Goal: Information Seeking & Learning: Learn about a topic

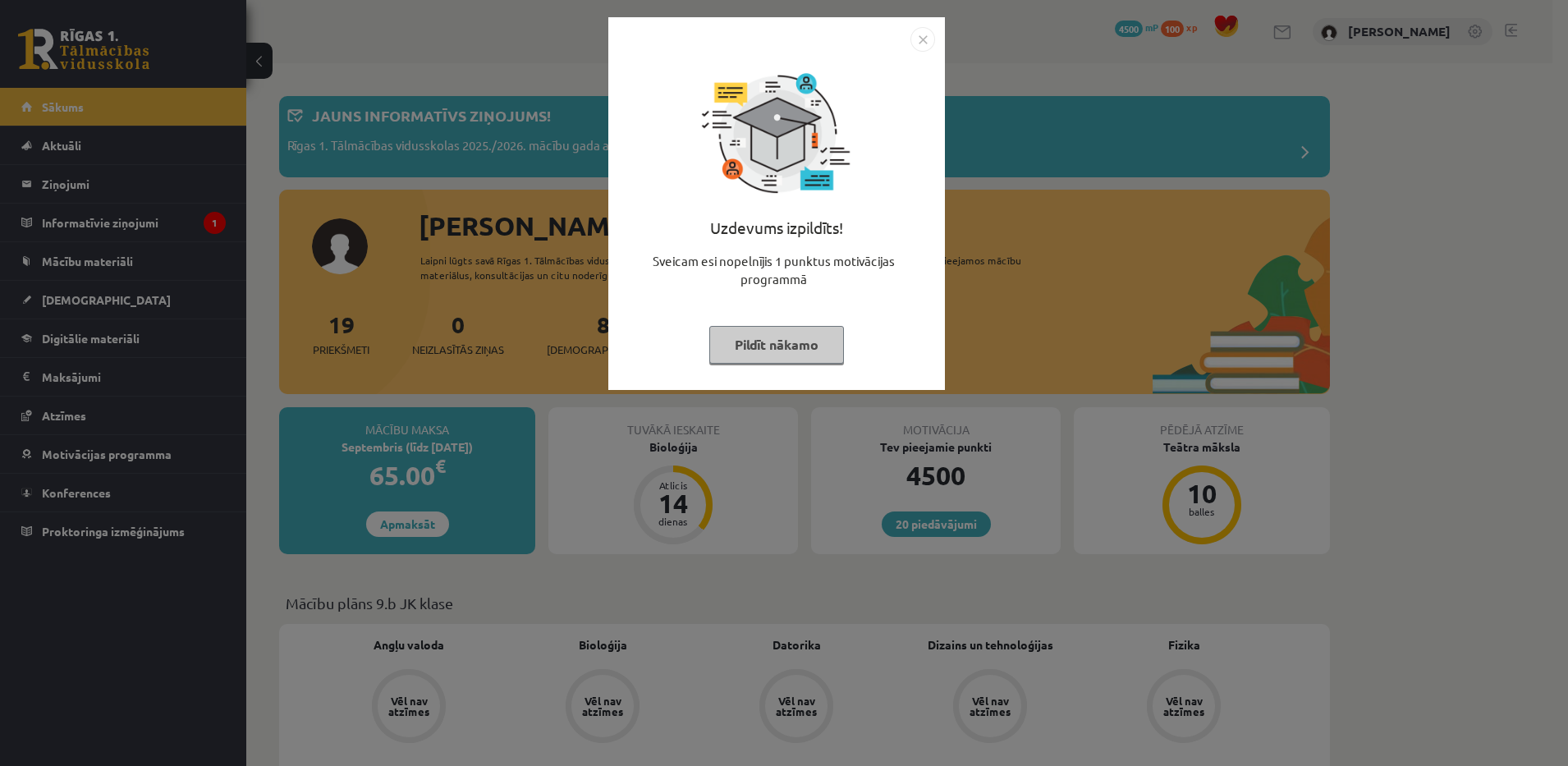
click at [768, 338] on button "Pildīt nākamo" at bounding box center [776, 344] width 134 height 38
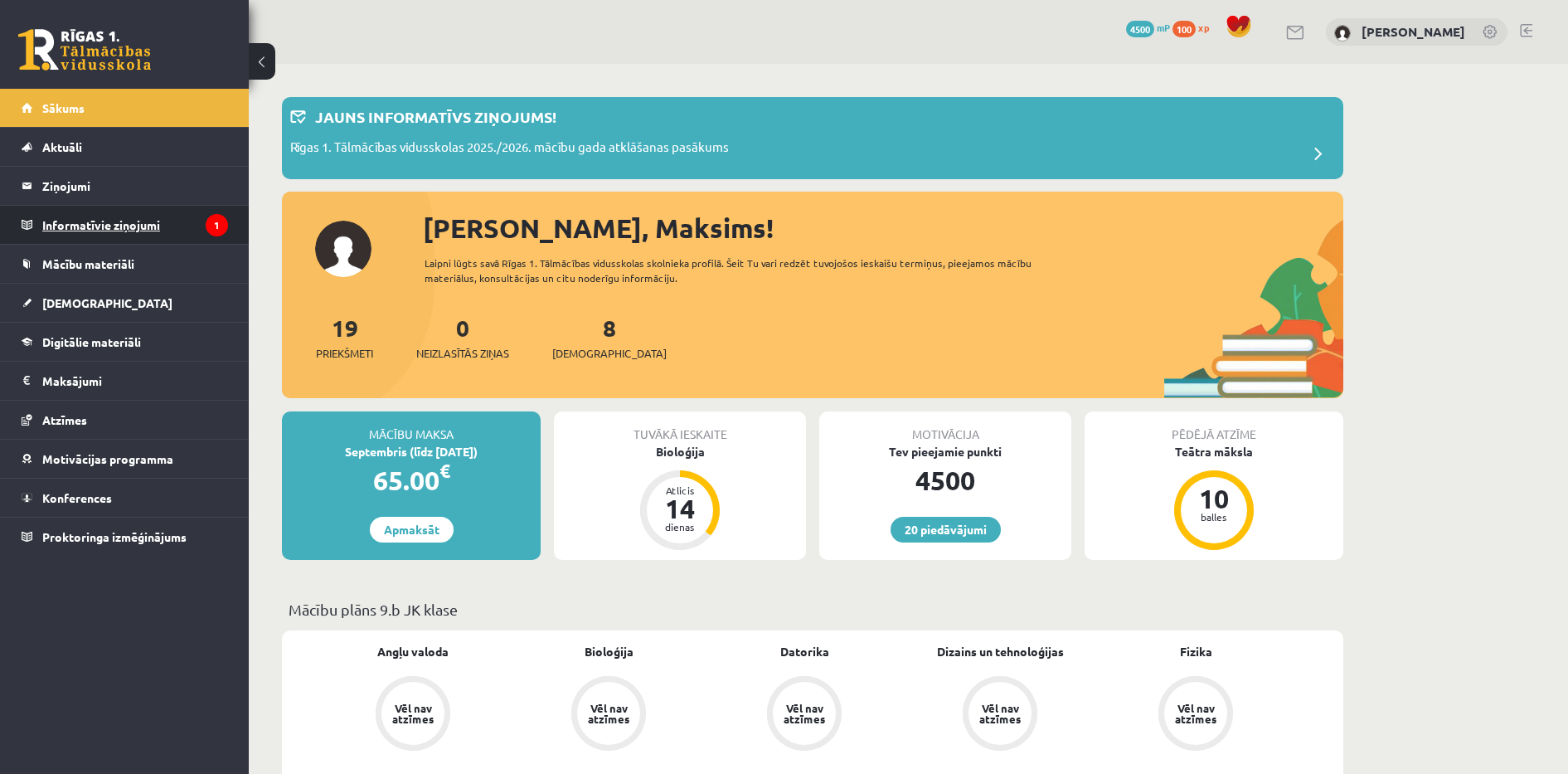
click at [178, 219] on legend "Informatīvie ziņojumi 1" at bounding box center [135, 225] width 185 height 38
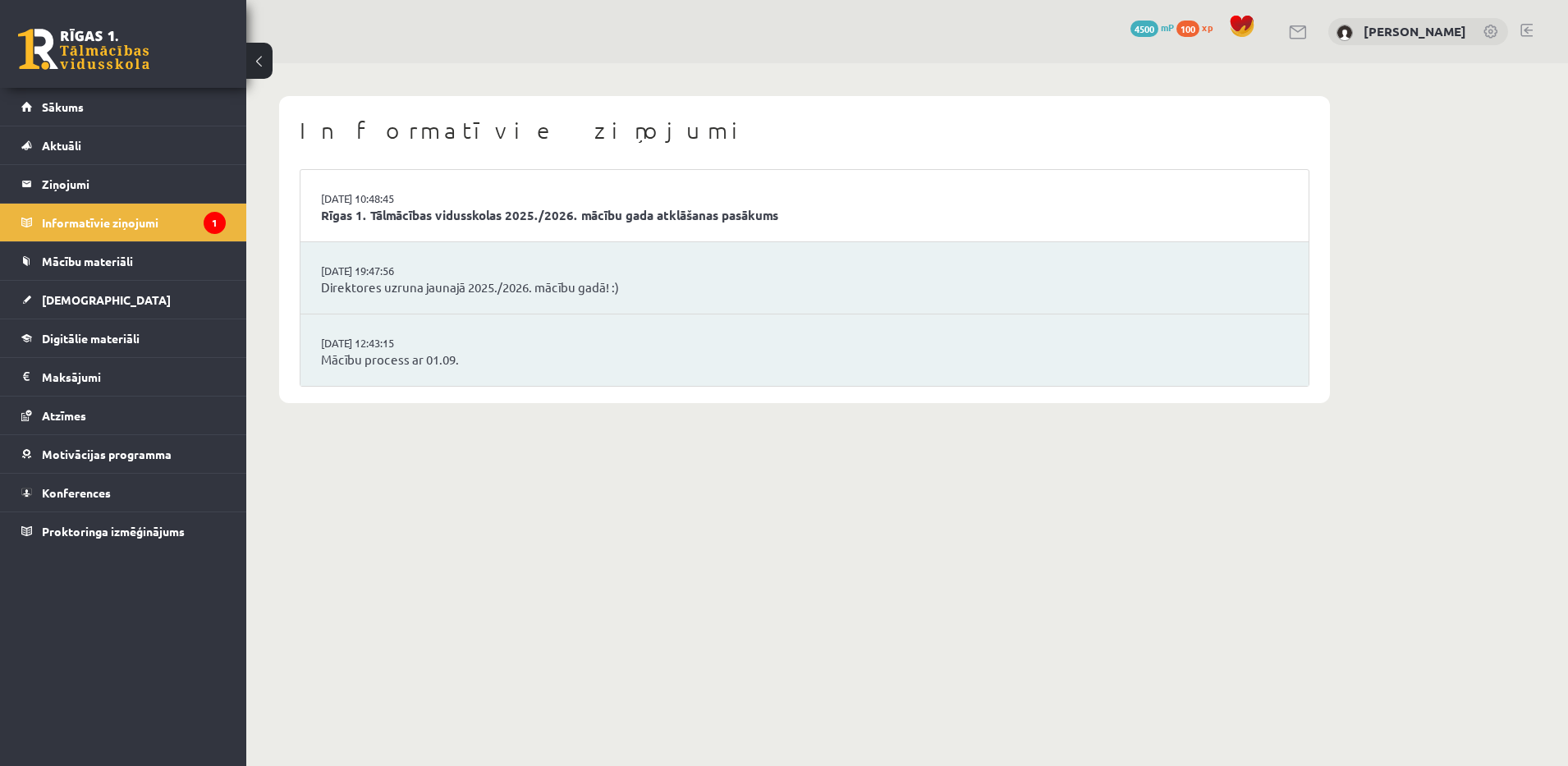
click at [645, 225] on li "02.09.2025 10:48:45 Rīgas 1. Tālmācības vidusskolas 2025./2026. mācību gada atk…" at bounding box center [804, 206] width 1008 height 72
click at [588, 210] on link "Rīgas 1. Tālmācības vidusskolas 2025./2026. mācību gada atklāšanas pasākums" at bounding box center [804, 215] width 967 height 18
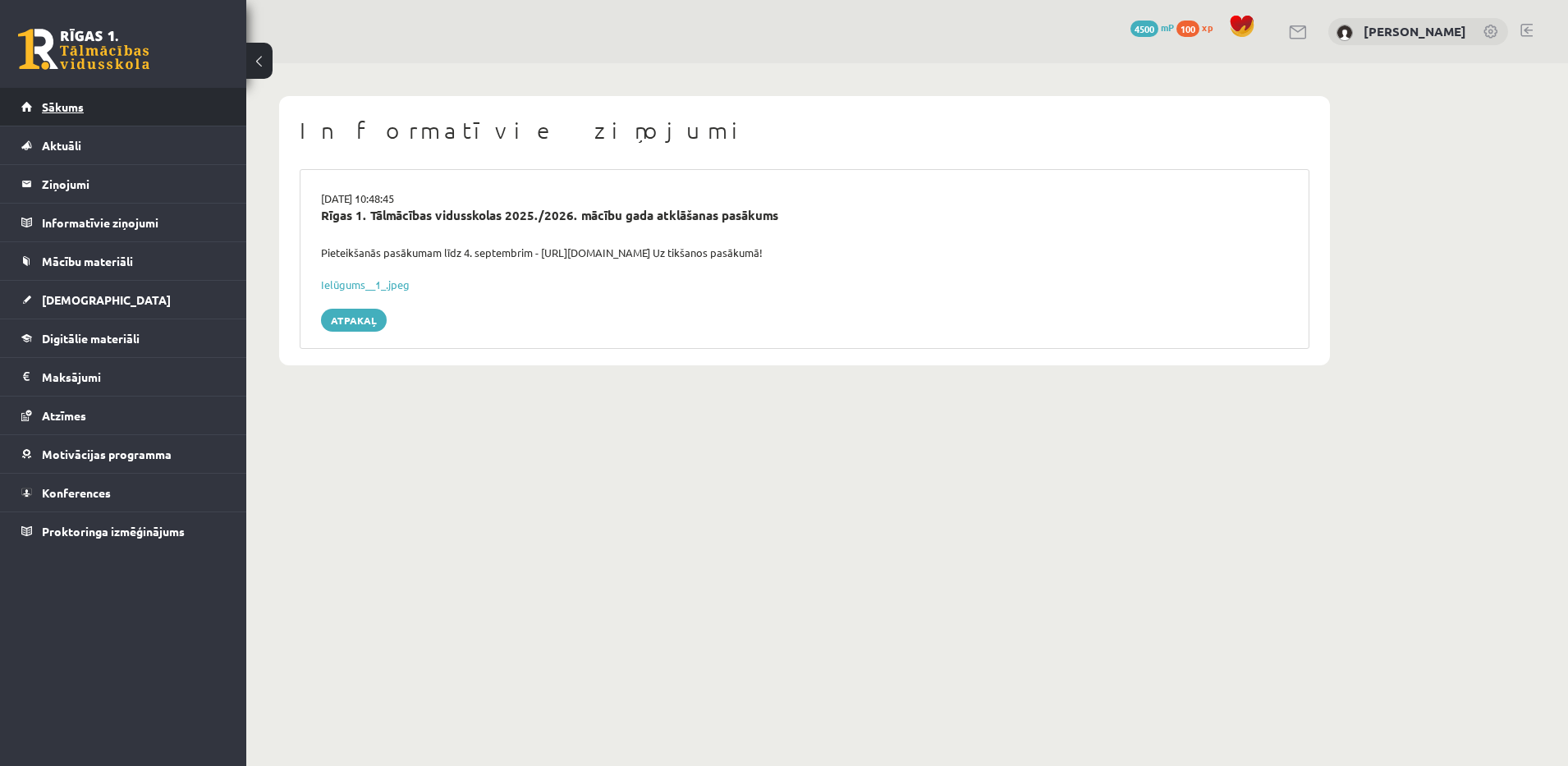
click at [151, 98] on link "Sākums" at bounding box center [123, 106] width 205 height 38
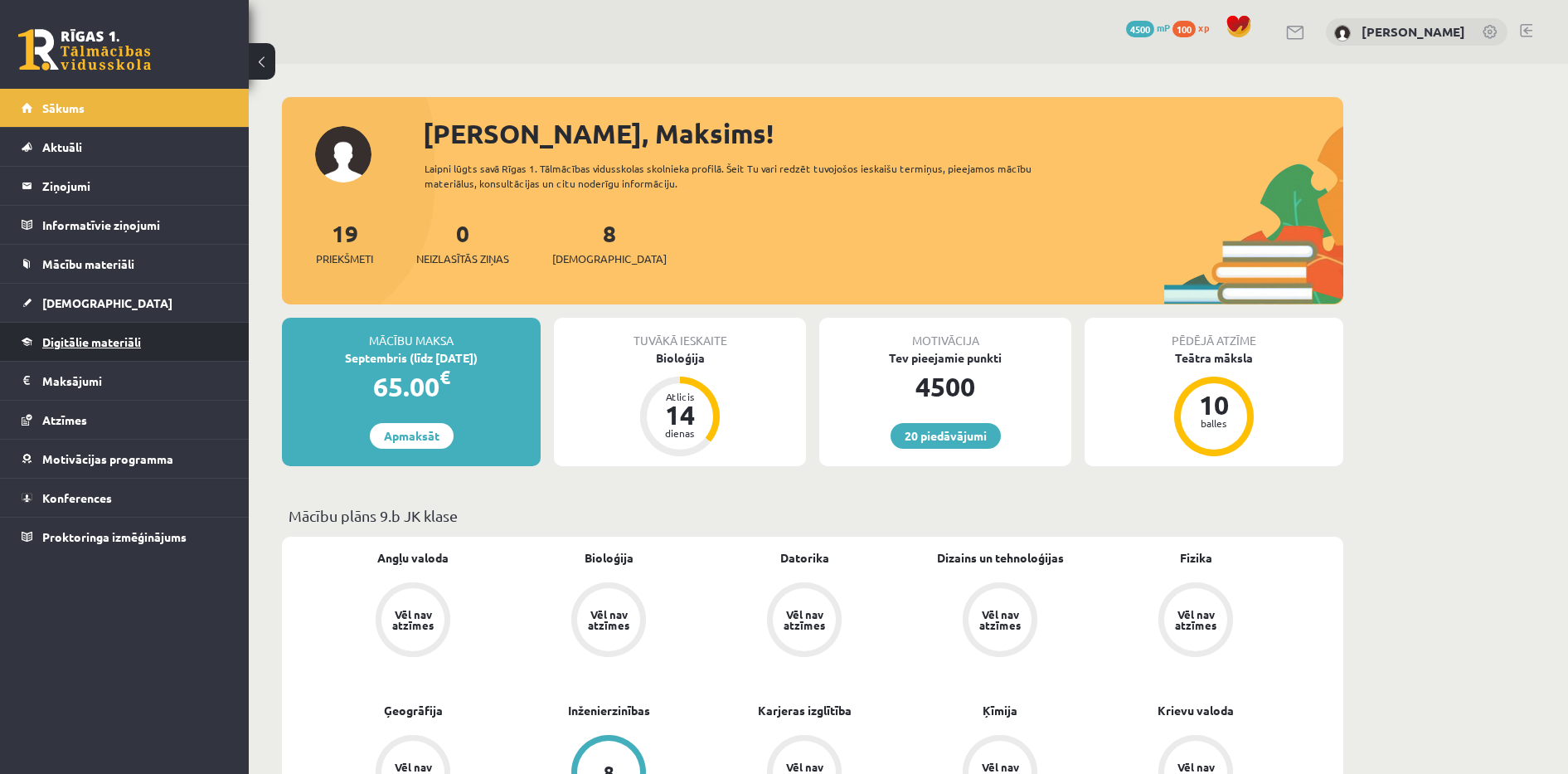
click at [89, 340] on span "Digitālie materiāli" at bounding box center [91, 342] width 98 height 15
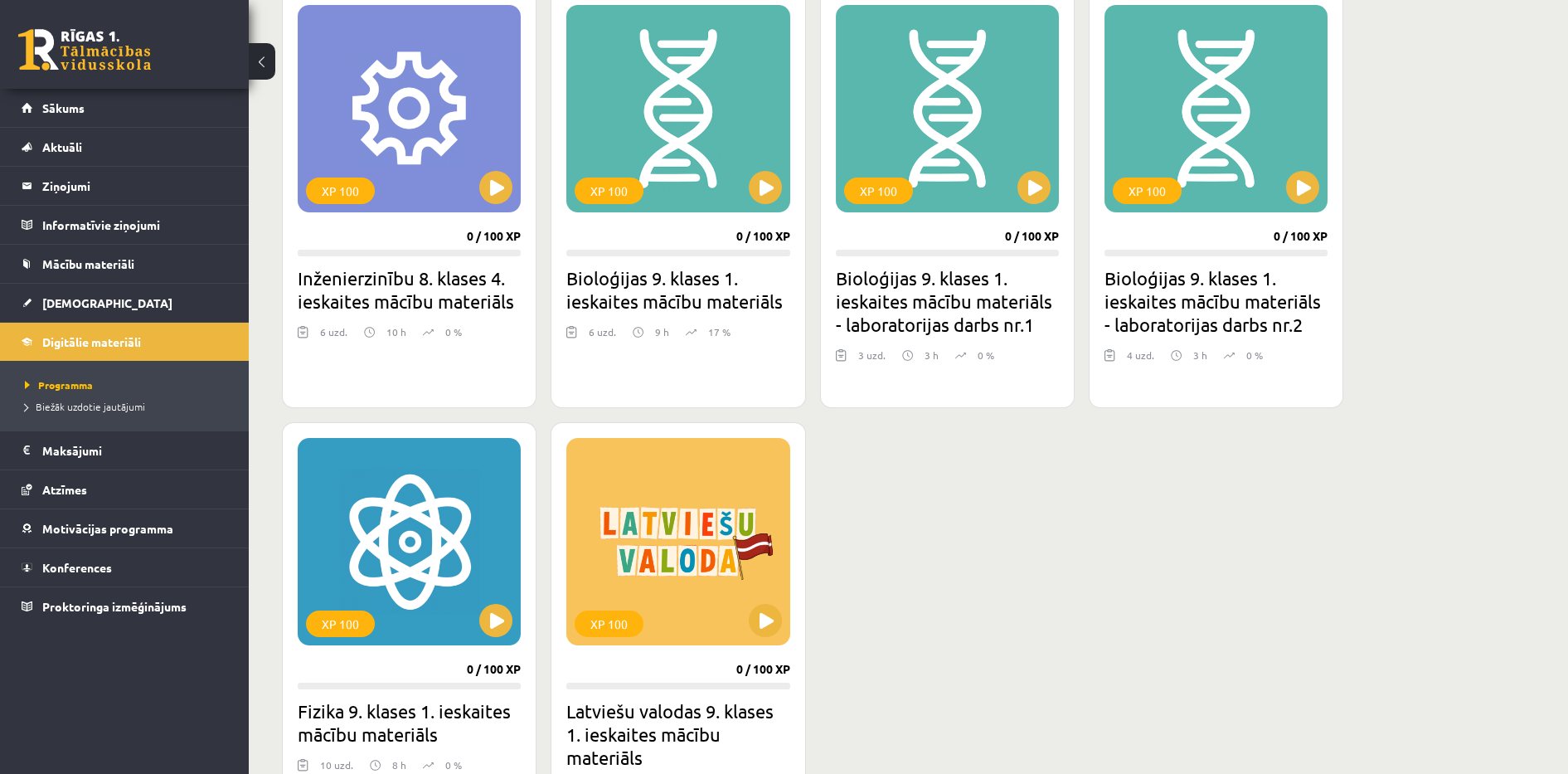
scroll to position [1451, 0]
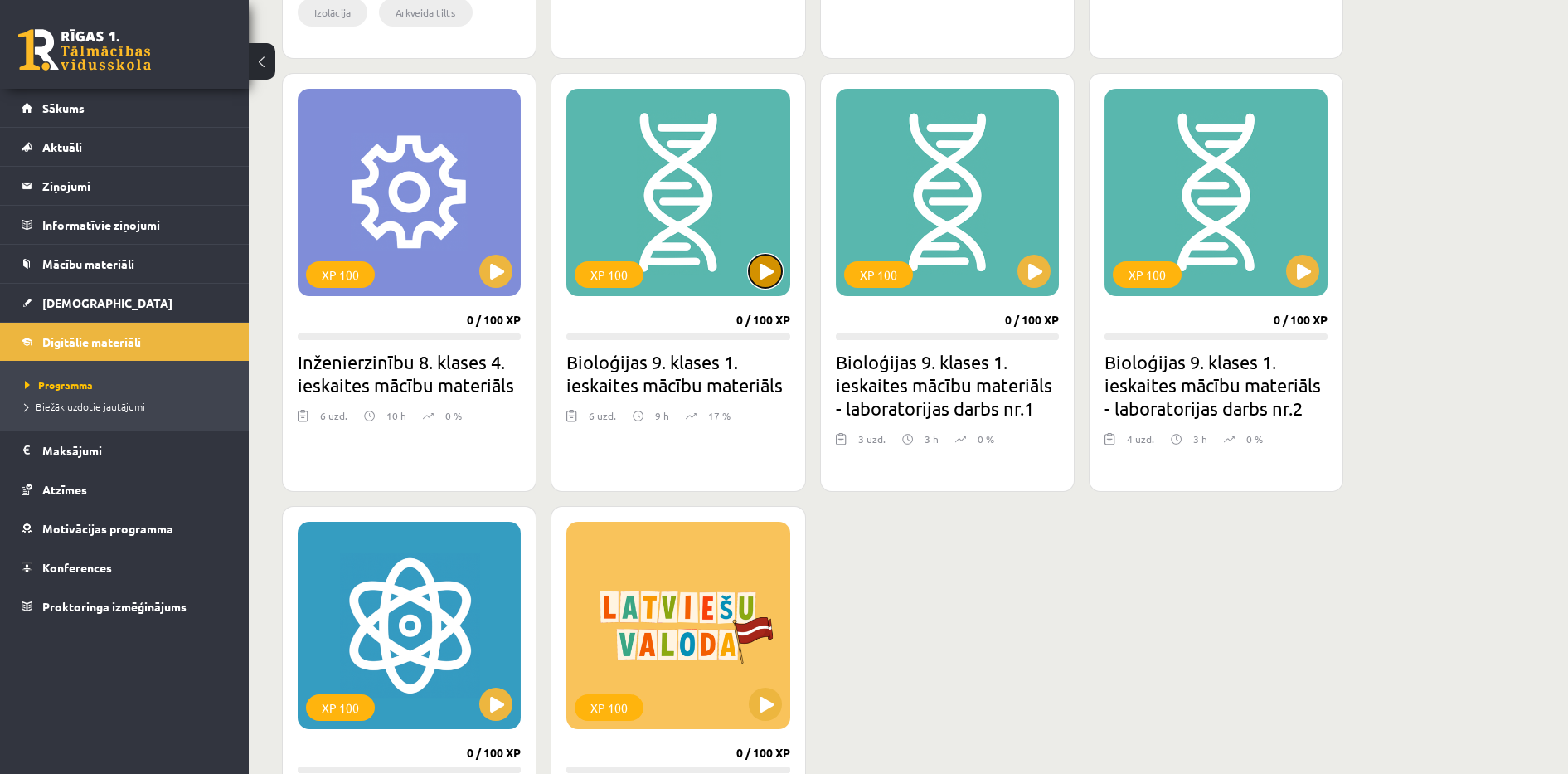
click at [776, 259] on button at bounding box center [765, 271] width 33 height 33
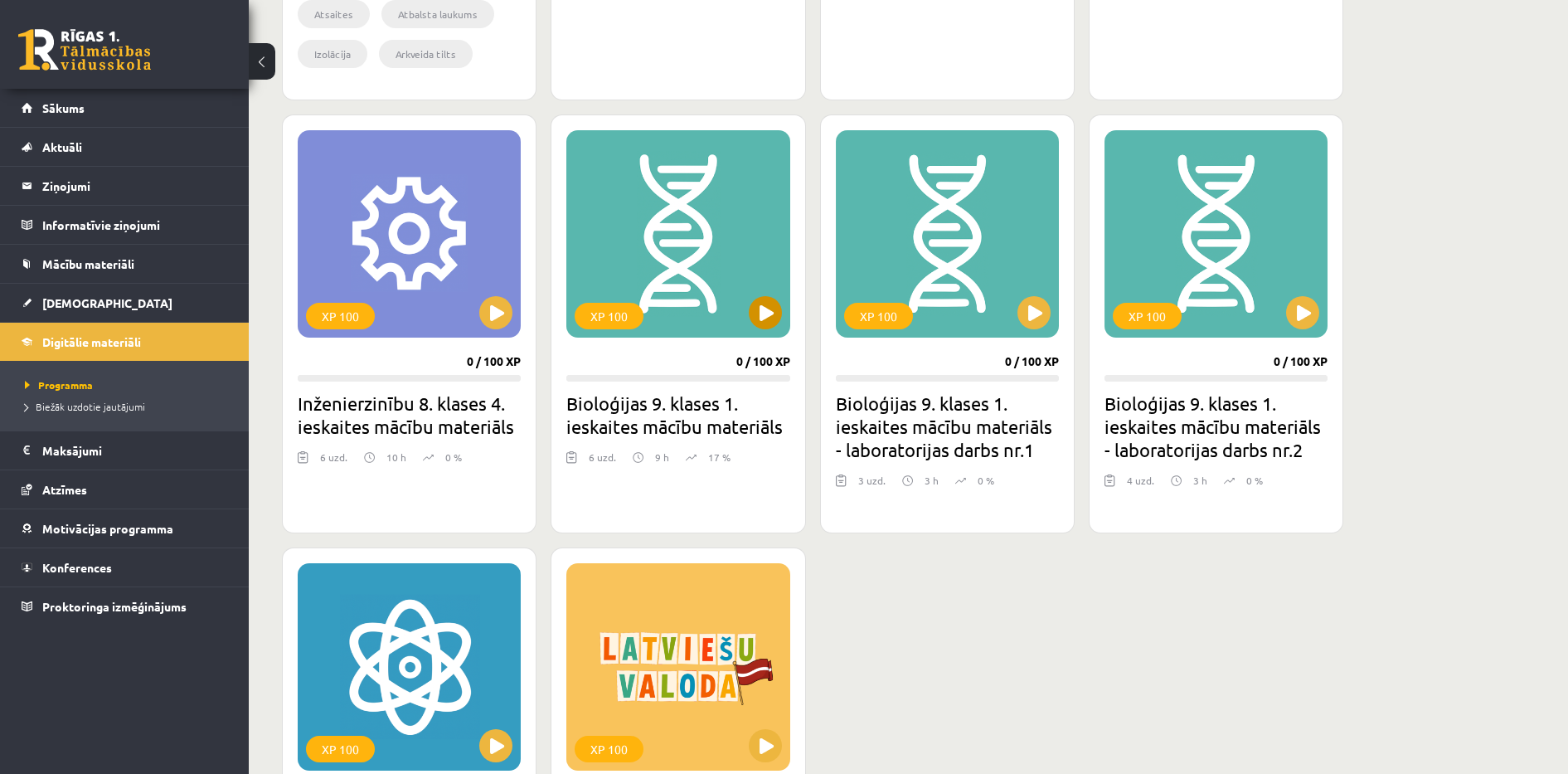
scroll to position [1369, 0]
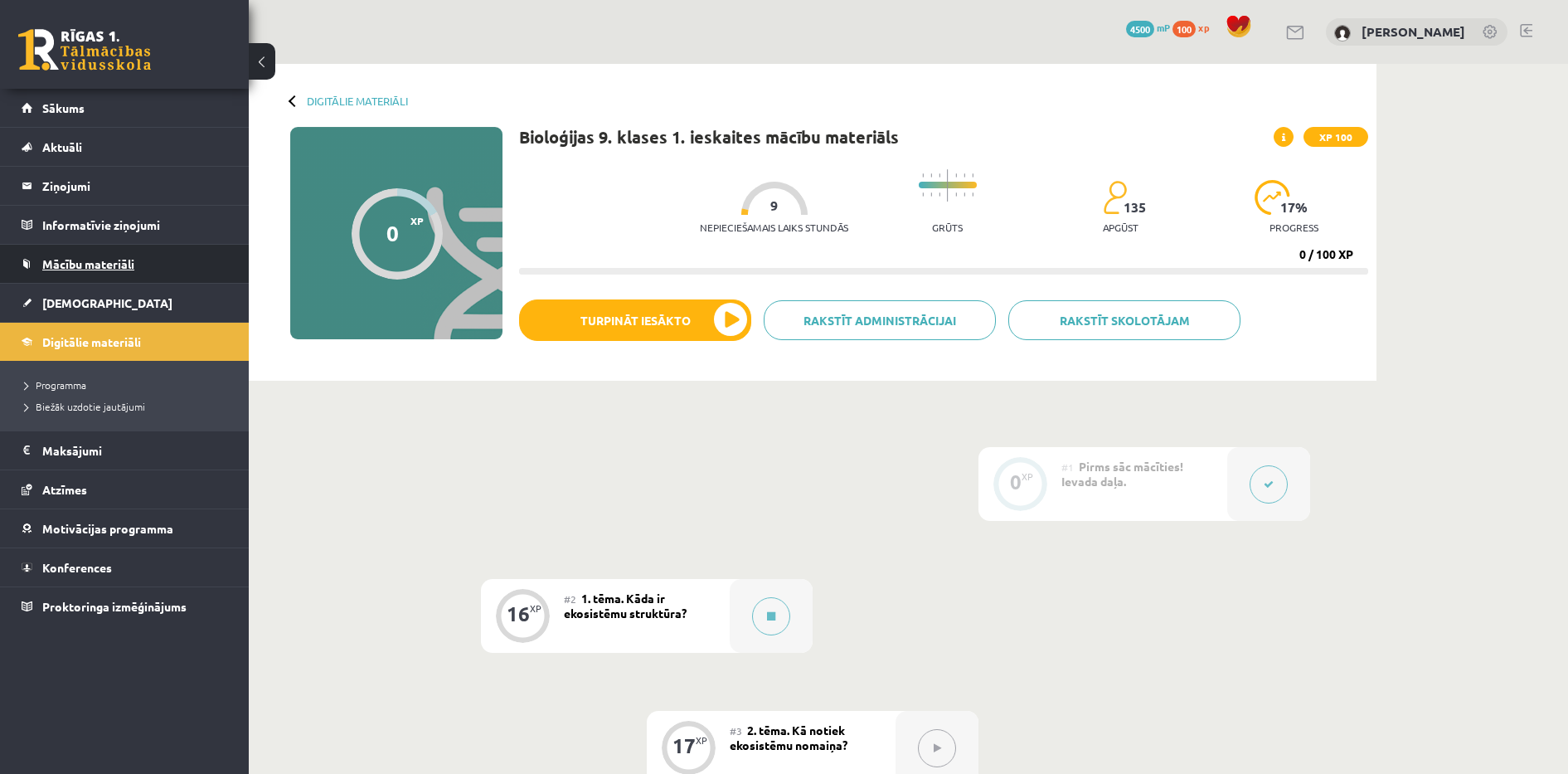
click at [153, 269] on link "Mācību materiāli" at bounding box center [124, 264] width 207 height 38
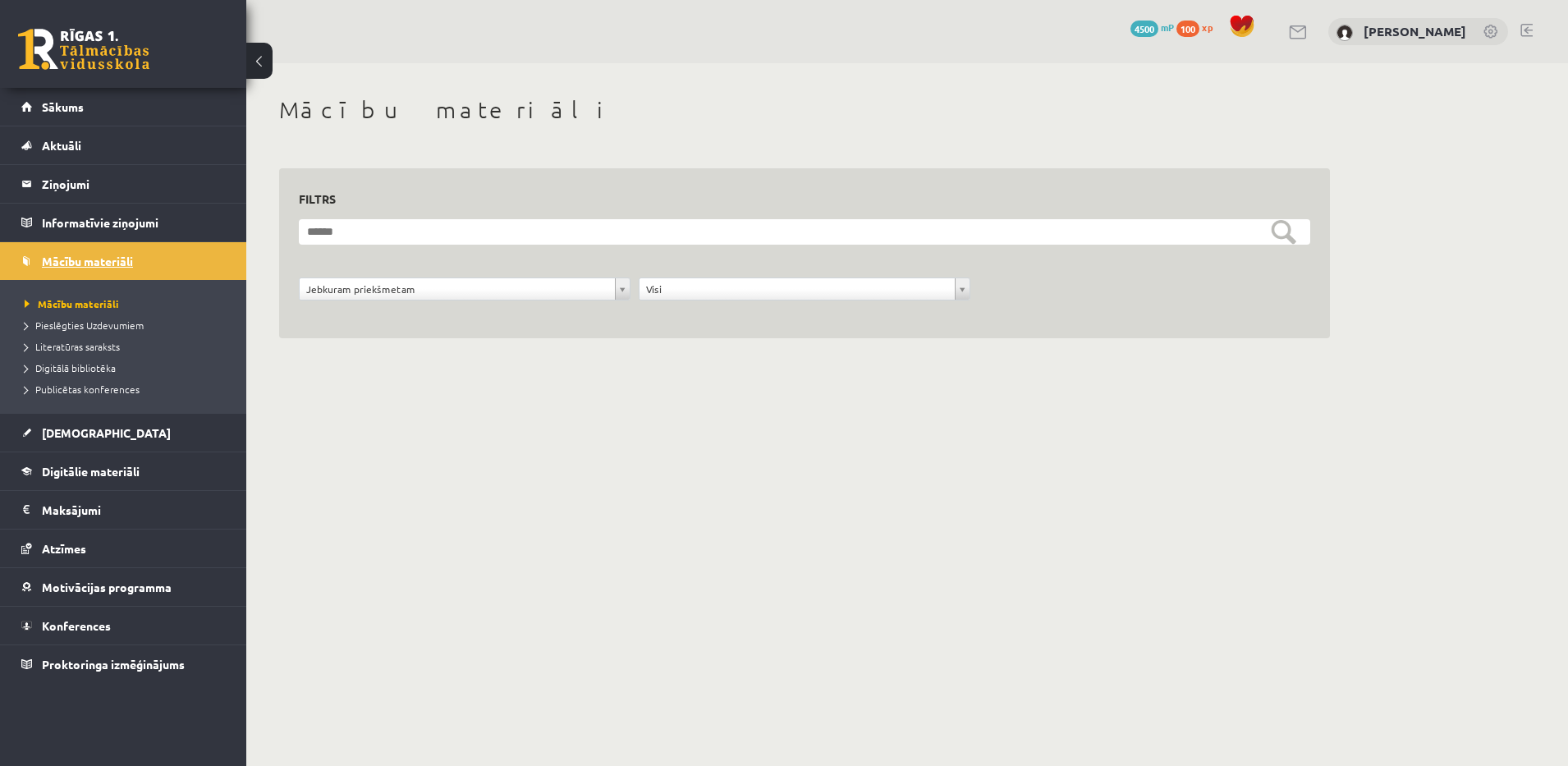
click at [152, 251] on link "Mācību materiāli" at bounding box center [123, 261] width 205 height 38
click at [144, 466] on link "Digitālie materiāli" at bounding box center [123, 471] width 205 height 38
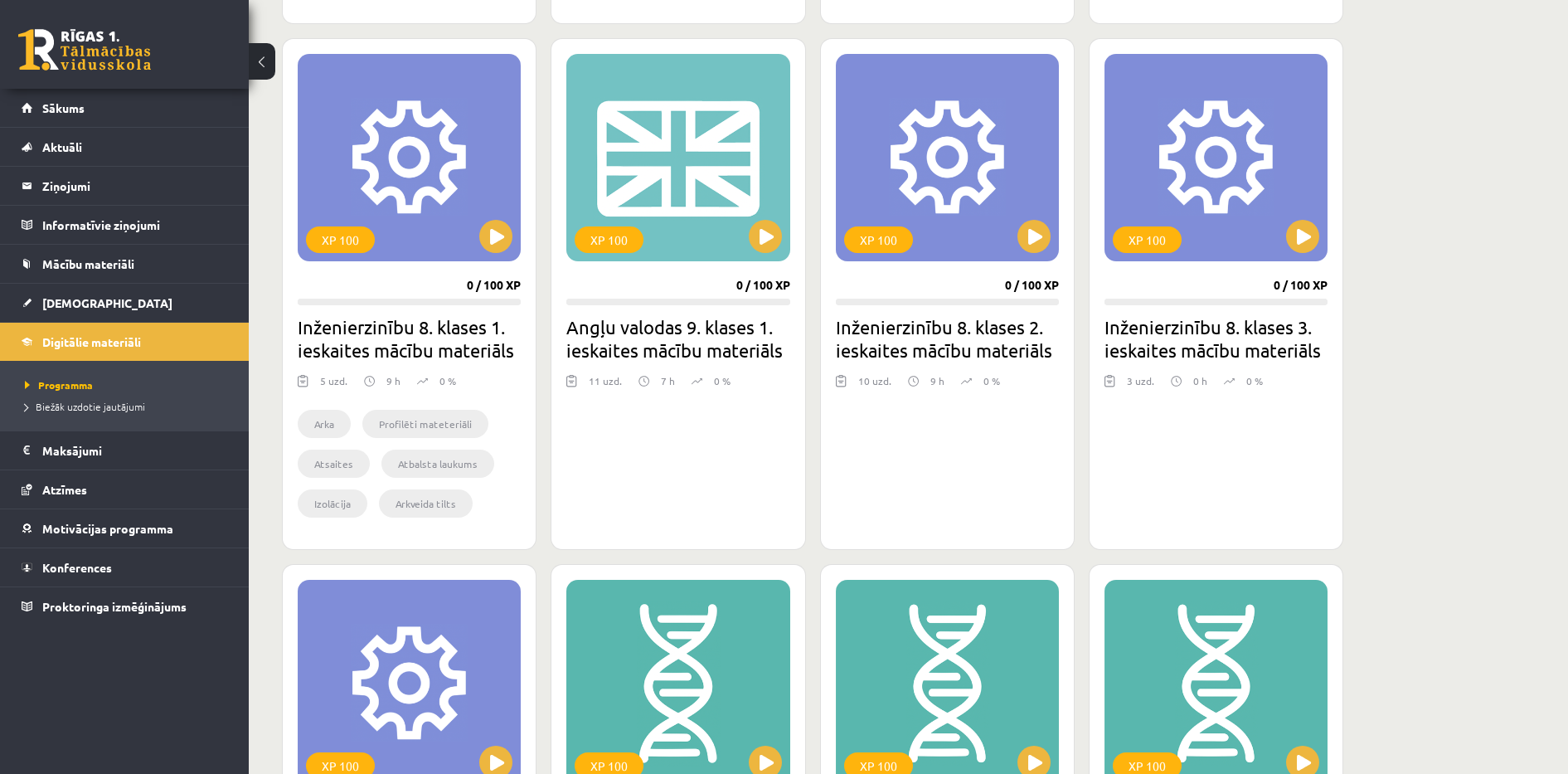
scroll to position [1161, 0]
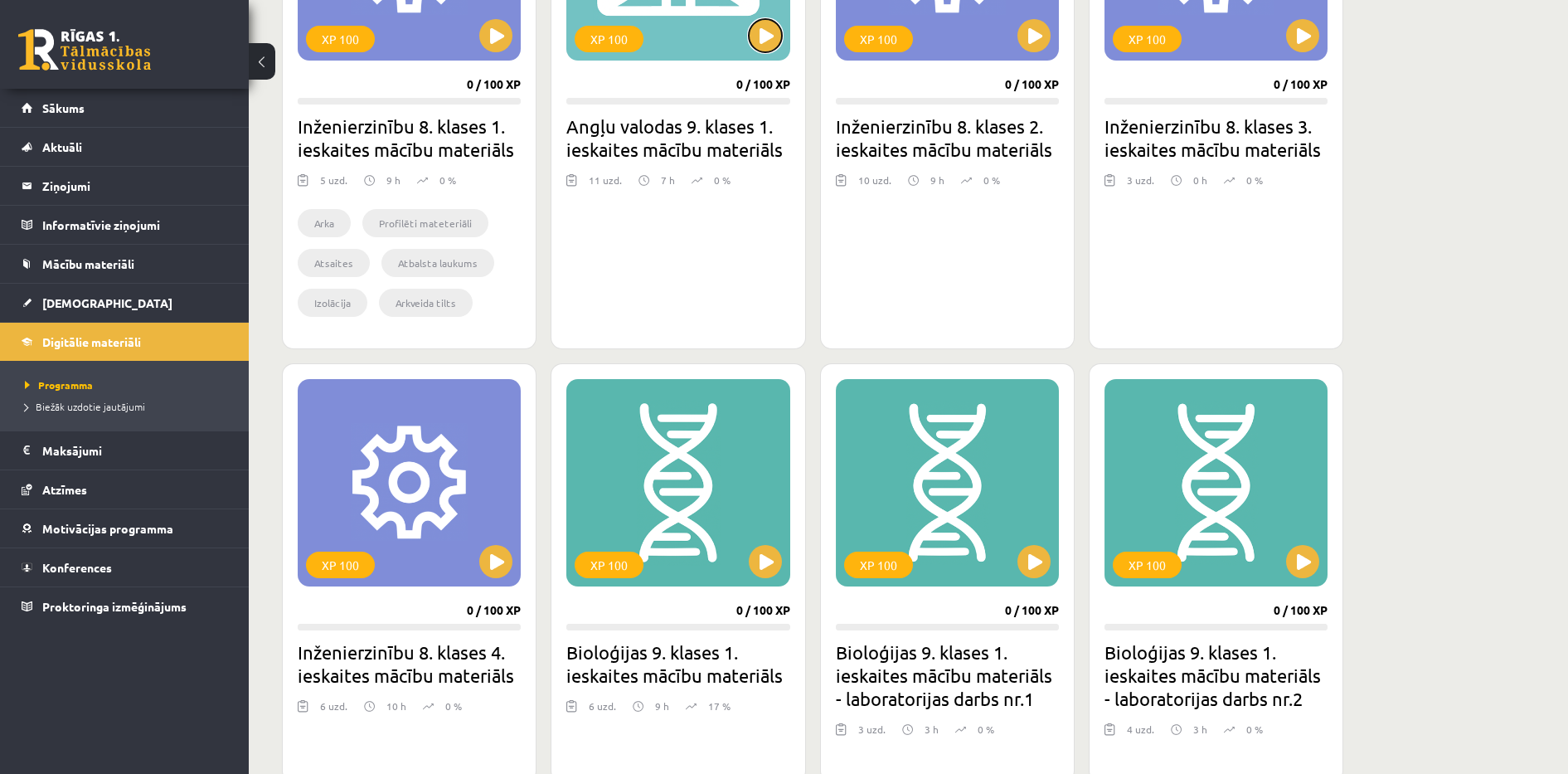
drag, startPoint x: 761, startPoint y: 44, endPoint x: 582, endPoint y: 371, distance: 372.8
click at [582, 371] on div "XP 100 0 / 100 XP Teātra mākslas 7. klases 1. ieskaites mācību materiāls 8 uzd.…" at bounding box center [813, 263] width 1061 height 1904
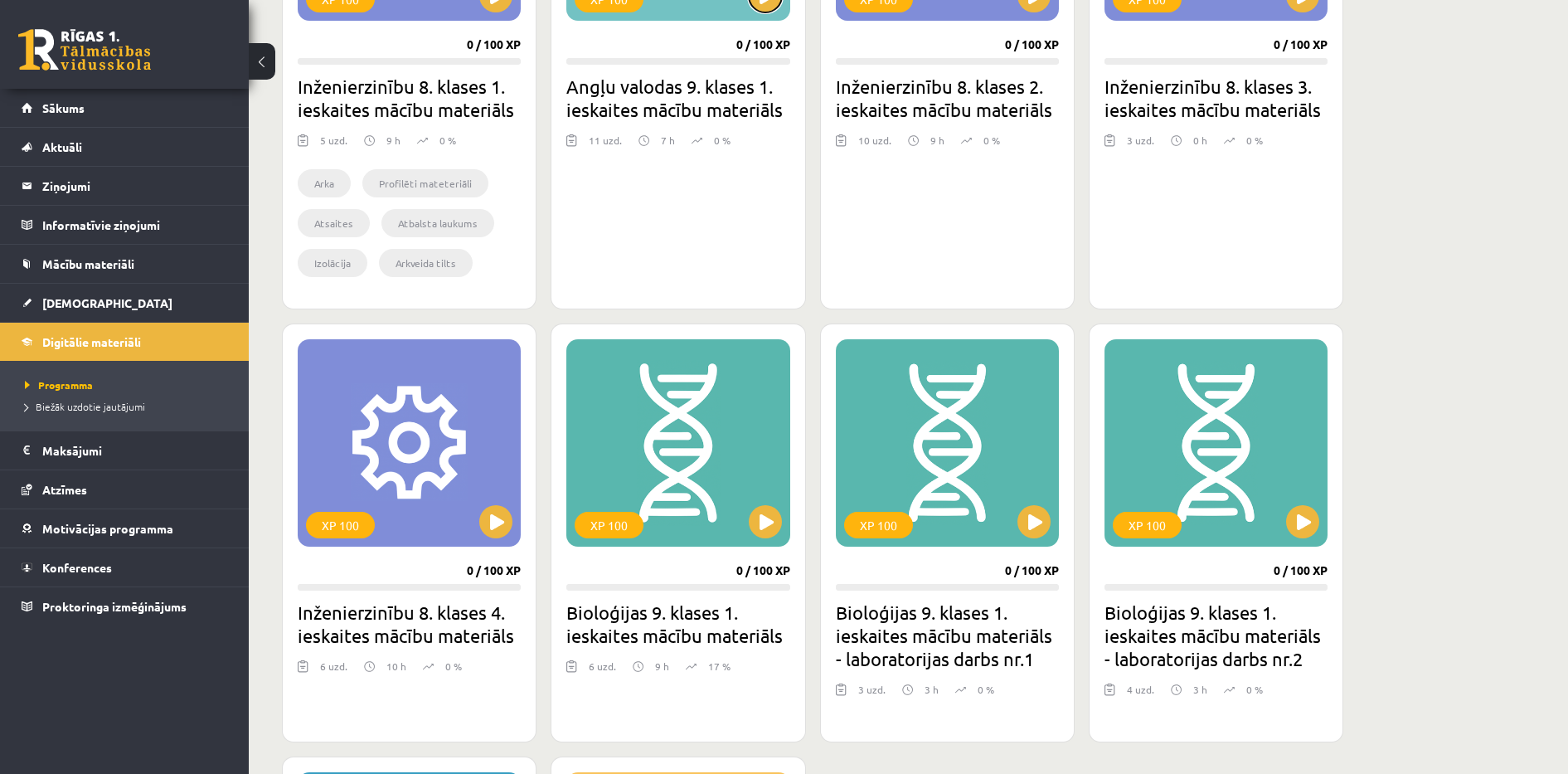
scroll to position [1203, 0]
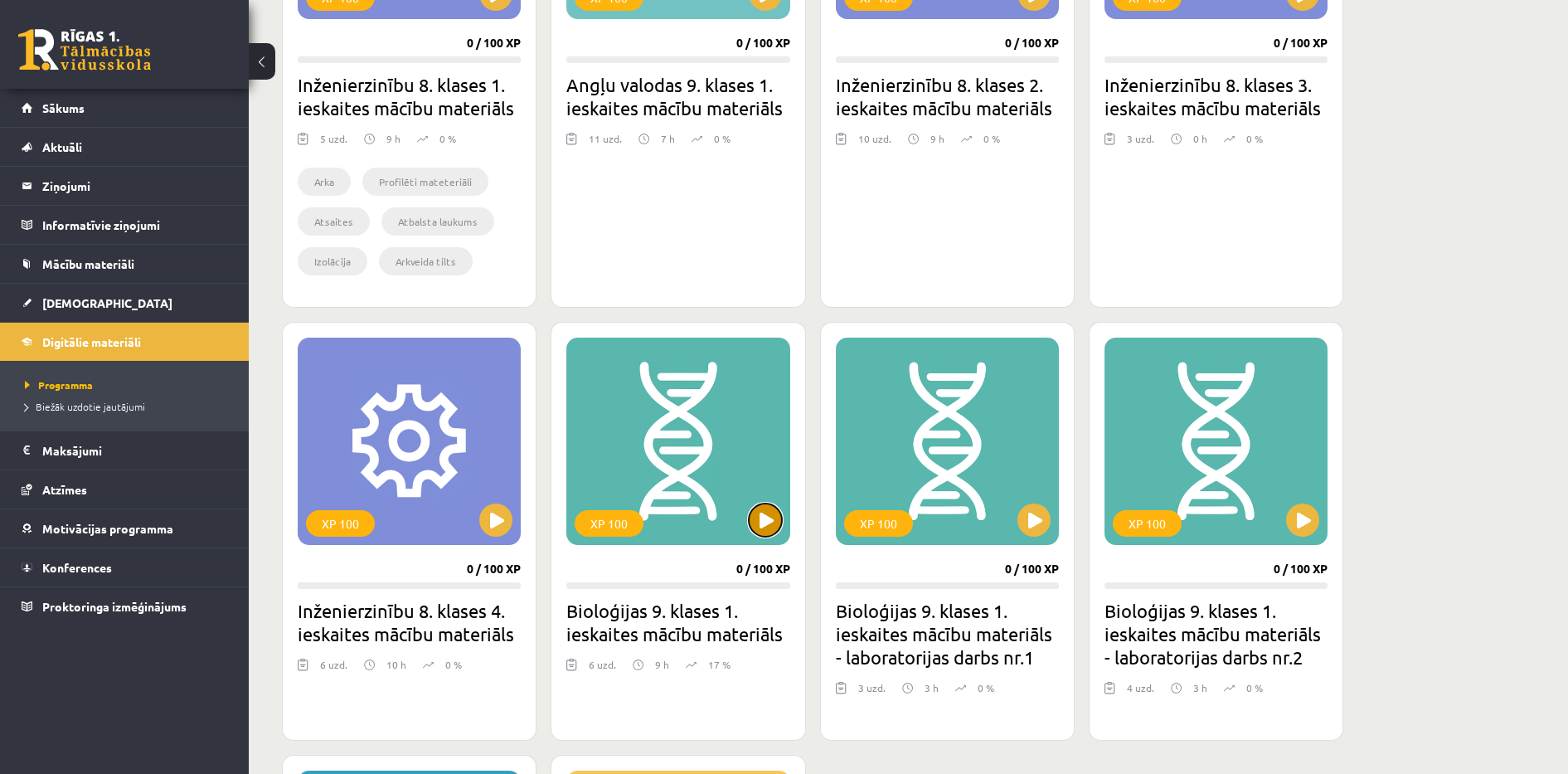
click at [752, 514] on button at bounding box center [765, 519] width 33 height 33
